Goal: Transaction & Acquisition: Purchase product/service

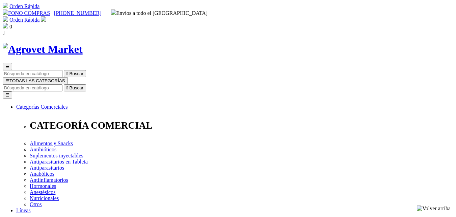
click at [62, 84] on input "Buscar" at bounding box center [33, 87] width 60 height 7
type input "s"
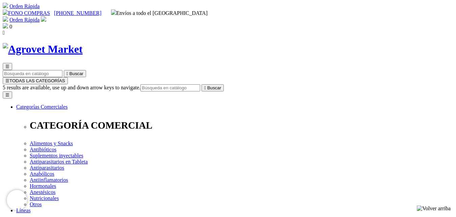
type input "z"
type input "xintopica"
click at [202, 84] on button " Buscar" at bounding box center [213, 87] width 22 height 7
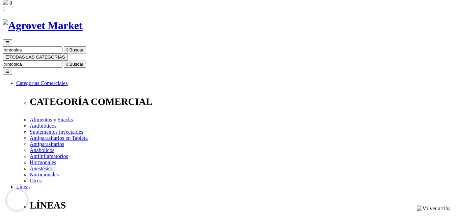
scroll to position [34, 0]
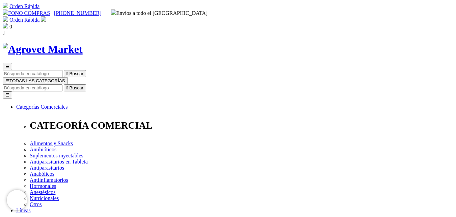
click at [46, 16] on img at bounding box center [43, 18] width 5 height 5
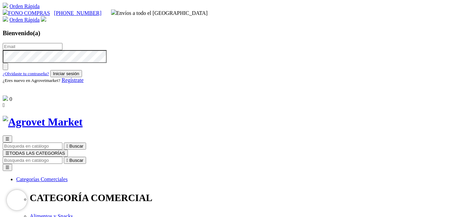
click at [46, 16] on img at bounding box center [43, 18] width 5 height 5
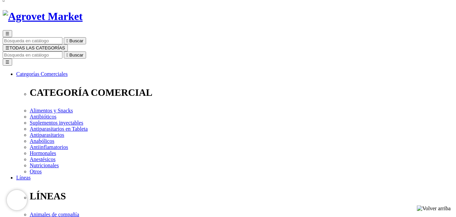
scroll to position [34, 0]
